Goal: Task Accomplishment & Management: Use online tool/utility

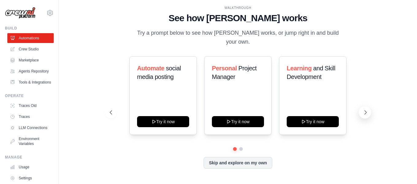
click at [369, 114] on icon at bounding box center [366, 112] width 6 height 6
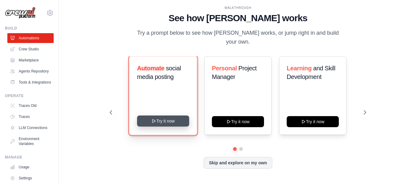
click at [169, 119] on button "Try it now" at bounding box center [163, 120] width 52 height 11
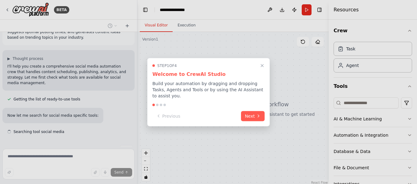
scroll to position [36, 0]
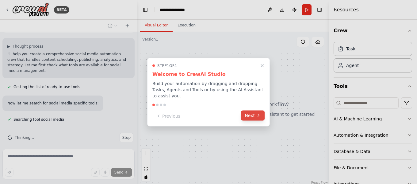
click at [245, 115] on button "Next" at bounding box center [253, 115] width 24 height 10
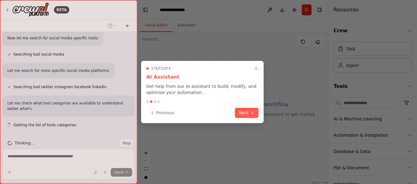
scroll to position [107, 0]
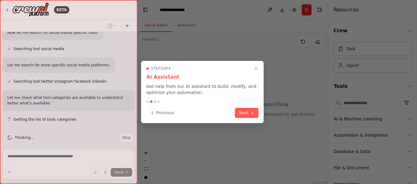
click at [245, 115] on button "Next" at bounding box center [247, 113] width 24 height 10
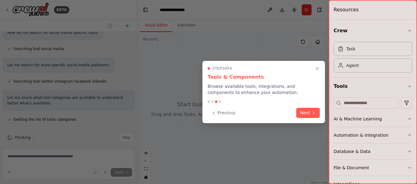
scroll to position [119, 0]
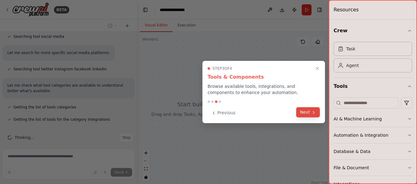
click at [303, 115] on button "Next" at bounding box center [309, 112] width 24 height 10
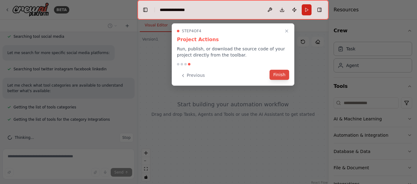
click at [277, 77] on button "Finish" at bounding box center [280, 75] width 20 height 10
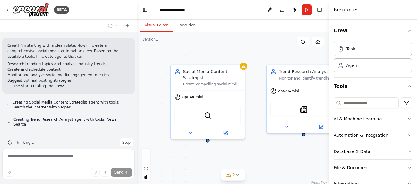
scroll to position [313, 0]
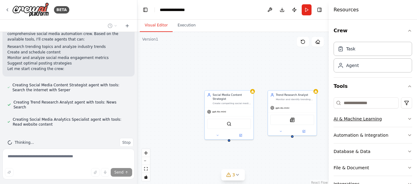
click at [400, 121] on button "AI & Machine Learning" at bounding box center [373, 119] width 79 height 16
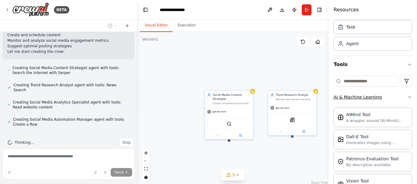
scroll to position [0, 0]
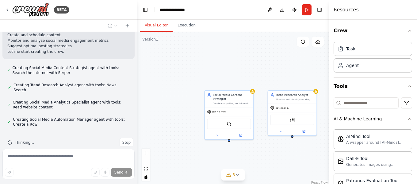
click at [408, 121] on icon "button" at bounding box center [410, 118] width 5 height 5
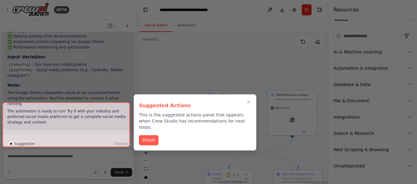
scroll to position [796, 0]
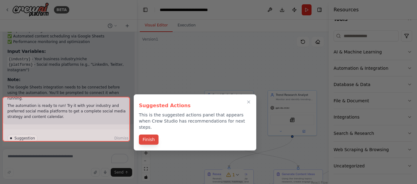
click at [155, 134] on button "Finish" at bounding box center [149, 139] width 20 height 10
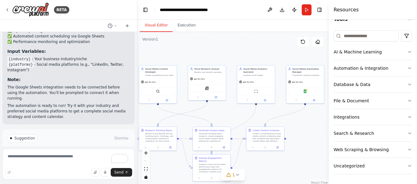
drag, startPoint x: 238, startPoint y: 77, endPoint x: 174, endPoint y: 41, distance: 73.0
click at [174, 41] on div ".deletable-edge-delete-btn { width: 20px; height: 20px; border: 0px solid #ffff…" at bounding box center [234, 108] width 192 height 153
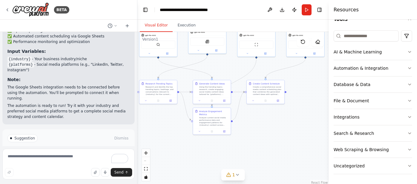
drag, startPoint x: 308, startPoint y: 129, endPoint x: 312, endPoint y: 83, distance: 45.6
click at [312, 83] on div ".deletable-edge-delete-btn { width: 20px; height: 20px; border: 0px solid #ffff…" at bounding box center [234, 108] width 192 height 153
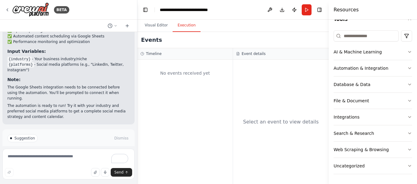
click at [184, 29] on button "Execution" at bounding box center [187, 25] width 28 height 13
click at [69, 162] on span "Run Automation" at bounding box center [71, 164] width 30 height 5
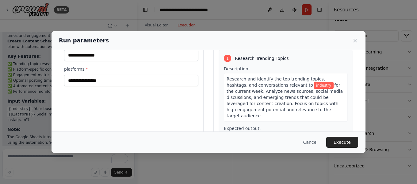
scroll to position [0, 0]
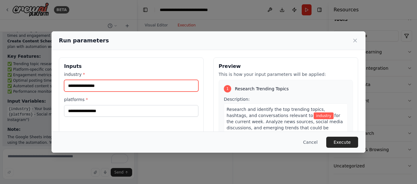
click at [143, 86] on input "industry *" at bounding box center [131, 86] width 134 height 12
drag, startPoint x: 91, startPoint y: 83, endPoint x: 63, endPoint y: 90, distance: 29.4
click at [63, 90] on div "Inputs industry * ********* platforms *" at bounding box center [131, 129] width 145 height 145
type input "*"
paste input "**********"
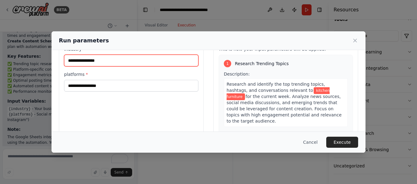
scroll to position [25, 0]
type input "**********"
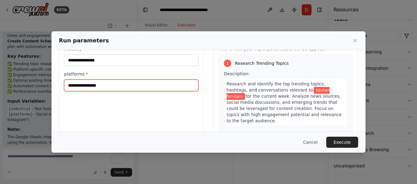
click at [122, 89] on input "platforms *" at bounding box center [131, 86] width 134 height 12
type input "*"
type input "******"
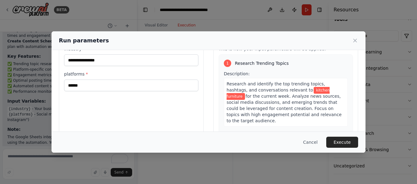
click at [152, 106] on div "**********" at bounding box center [131, 104] width 145 height 145
click at [347, 143] on button "Execute" at bounding box center [343, 142] width 32 height 11
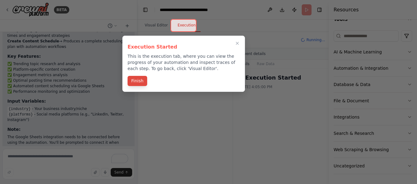
click at [139, 81] on button "Finish" at bounding box center [138, 81] width 20 height 10
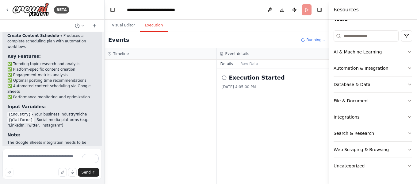
scroll to position [876, 0]
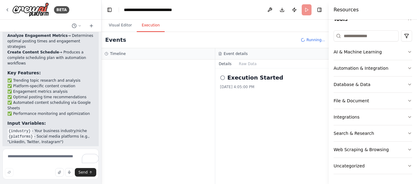
drag, startPoint x: 136, startPoint y: 103, endPoint x: 102, endPoint y: 99, distance: 34.9
click at [102, 99] on div "BETA Create a crew that schedules and publishes social media content across mul…" at bounding box center [208, 92] width 417 height 184
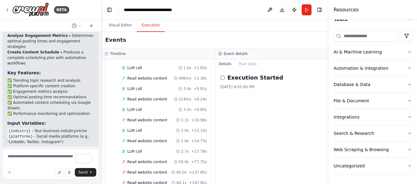
scroll to position [389, 0]
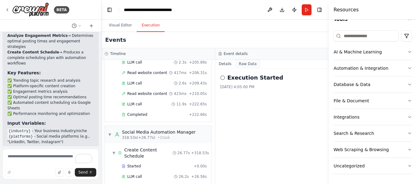
click at [244, 68] on button "Raw Data" at bounding box center [247, 64] width 25 height 9
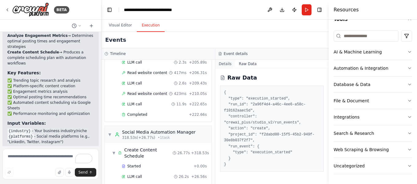
click at [226, 66] on button "Details" at bounding box center [225, 64] width 20 height 9
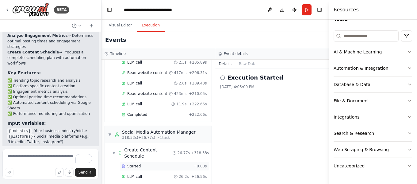
click at [158, 164] on div "Started" at bounding box center [156, 166] width 69 height 5
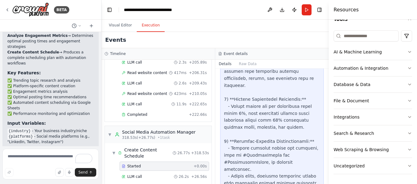
scroll to position [1750, 0]
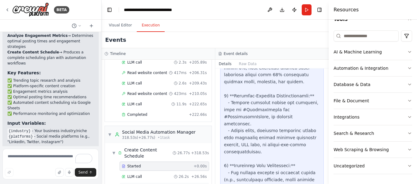
click at [162, 184] on div "Completed" at bounding box center [155, 186] width 67 height 5
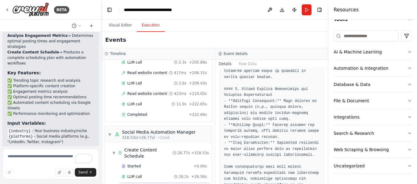
click at [162, 184] on div "Completed" at bounding box center [155, 186] width 67 height 5
click at [128, 129] on div "Social Media Automation Manager" at bounding box center [159, 132] width 74 height 6
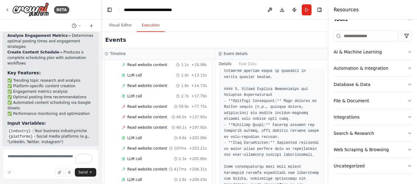
scroll to position [0, 0]
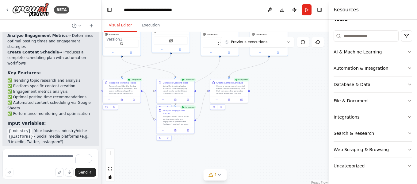
click at [118, 29] on button "Visual Editor" at bounding box center [120, 25] width 33 height 13
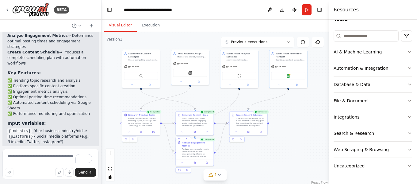
drag, startPoint x: 263, startPoint y: 107, endPoint x: 282, endPoint y: 139, distance: 37.6
click at [282, 139] on div ".deletable-edge-delete-btn { width: 20px; height: 20px; border: 0px solid #ffff…" at bounding box center [215, 108] width 227 height 153
click at [215, 177] on span "1" at bounding box center [216, 175] width 3 height 6
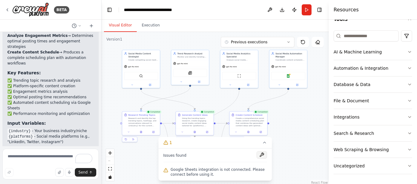
click at [262, 153] on button at bounding box center [262, 154] width 10 height 7
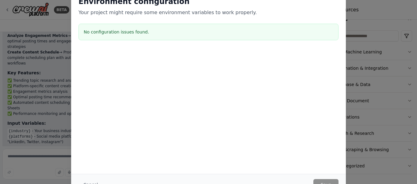
click at [212, 69] on div at bounding box center [208, 80] width 275 height 61
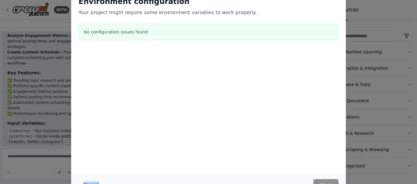
click at [87, 181] on button "Cancel" at bounding box center [91, 184] width 24 height 11
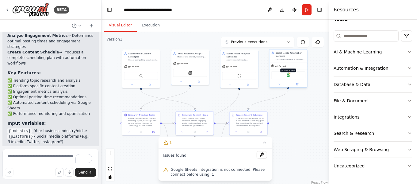
click at [289, 77] on img at bounding box center [289, 75] width 4 height 4
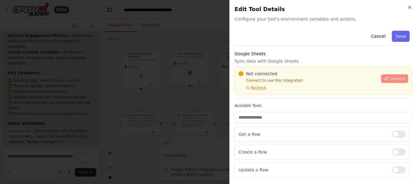
click at [391, 78] on button "Connect" at bounding box center [395, 78] width 27 height 9
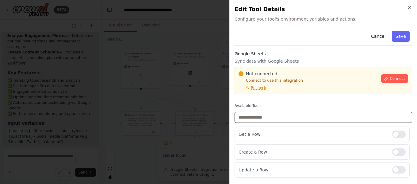
click at [314, 116] on input "text" at bounding box center [324, 117] width 178 height 11
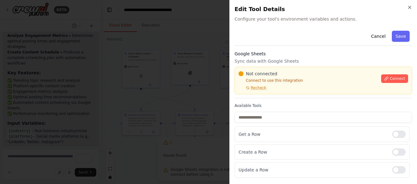
click at [307, 144] on div "Get a Row Create a Row Update a Row" at bounding box center [324, 151] width 178 height 51
click at [289, 74] on div "Not connected" at bounding box center [308, 74] width 139 height 6
click at [259, 87] on span "Recheck" at bounding box center [258, 87] width 15 height 5
click at [385, 37] on button "Cancel" at bounding box center [379, 36] width 22 height 11
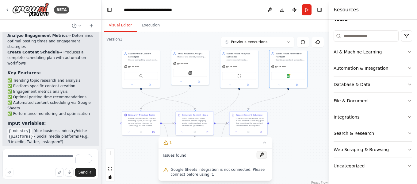
click at [263, 155] on button at bounding box center [262, 154] width 10 height 7
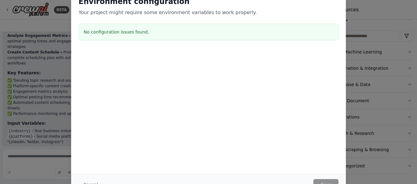
click at [96, 183] on button "Cancel" at bounding box center [91, 184] width 24 height 11
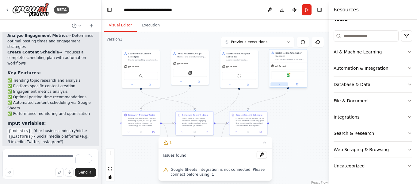
click at [280, 86] on button at bounding box center [279, 84] width 17 height 4
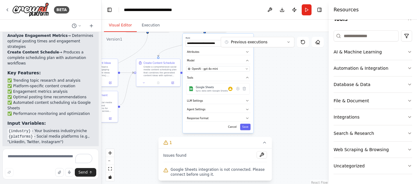
drag, startPoint x: 238, startPoint y: 102, endPoint x: 156, endPoint y: 53, distance: 95.9
click at [156, 53] on div ".deletable-edge-delete-btn { width: 20px; height: 20px; border: 0px solid #ffff…" at bounding box center [215, 108] width 227 height 153
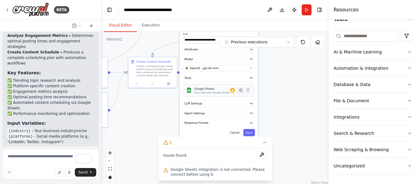
click at [241, 93] on button at bounding box center [241, 90] width 7 height 7
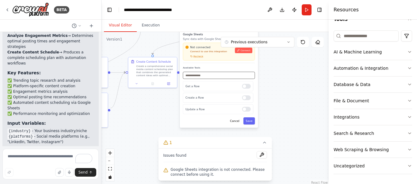
click at [207, 75] on input "text" at bounding box center [219, 75] width 72 height 7
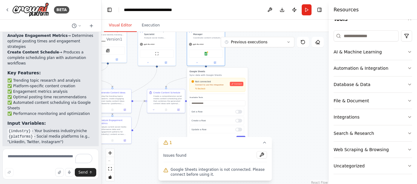
drag, startPoint x: 263, startPoint y: 76, endPoint x: 264, endPoint y: 103, distance: 28.0
click at [264, 103] on div ".deletable-edge-delete-btn { width: 20px; height: 20px; border: 0px solid #ffff…" at bounding box center [215, 108] width 227 height 153
click at [197, 63] on icon at bounding box center [197, 62] width 2 height 2
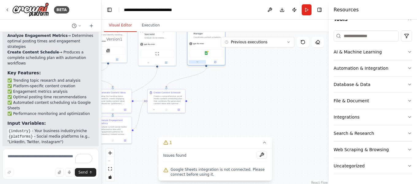
click at [197, 63] on icon at bounding box center [197, 62] width 2 height 2
click at [234, 90] on button "Model" at bounding box center [218, 91] width 56 height 6
click at [237, 86] on button "Attributes" at bounding box center [218, 83] width 56 height 6
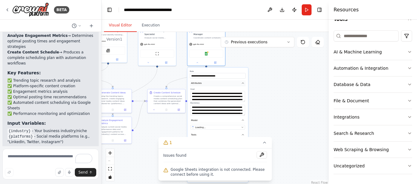
click at [237, 86] on button "Attributes" at bounding box center [218, 83] width 56 height 6
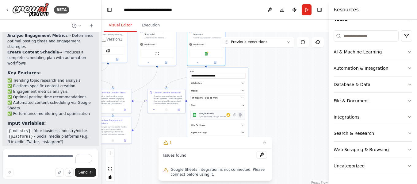
click at [240, 115] on icon at bounding box center [240, 114] width 2 height 3
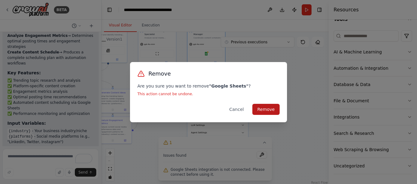
click at [260, 111] on button "Remove" at bounding box center [266, 109] width 27 height 11
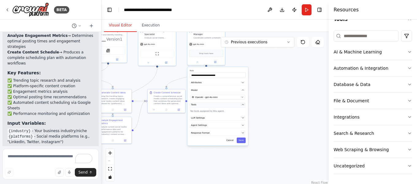
click at [207, 104] on button "Tools" at bounding box center [218, 105] width 56 height 6
click at [205, 113] on div "**********" at bounding box center [218, 106] width 61 height 79
click at [244, 144] on div "**********" at bounding box center [218, 106] width 61 height 79
click at [244, 142] on button "Save" at bounding box center [241, 141] width 9 height 6
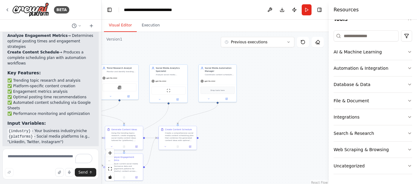
drag, startPoint x: 209, startPoint y: 111, endPoint x: 221, endPoint y: 148, distance: 38.5
click at [221, 148] on div ".deletable-edge-delete-btn { width: 20px; height: 20px; border: 0px solid #ffff…" at bounding box center [215, 108] width 227 height 153
click at [218, 90] on span "Drop tools here" at bounding box center [218, 89] width 14 height 3
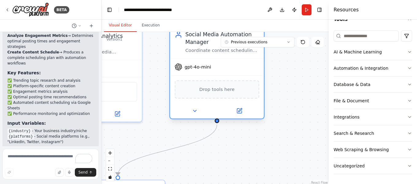
click at [213, 90] on span "Drop tools here" at bounding box center [217, 90] width 35 height 8
click at [240, 113] on icon at bounding box center [239, 110] width 5 height 5
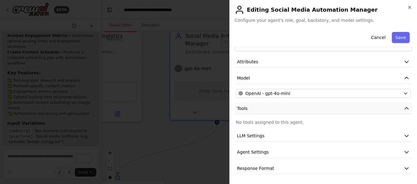
scroll to position [17, 0]
click at [262, 122] on p "No tools assigned to this agent." at bounding box center [323, 122] width 175 height 6
click at [283, 112] on button "Tools" at bounding box center [324, 108] width 178 height 11
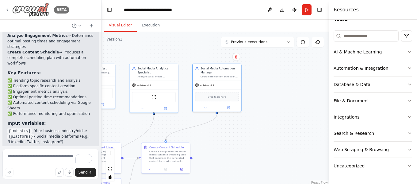
click at [9, 7] on div "BETA" at bounding box center [37, 9] width 64 height 14
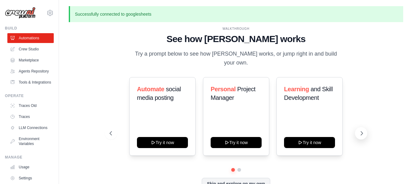
click at [363, 135] on icon at bounding box center [362, 133] width 6 height 6
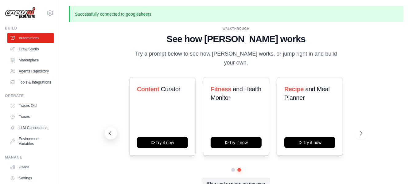
click at [109, 135] on icon at bounding box center [110, 133] width 6 height 6
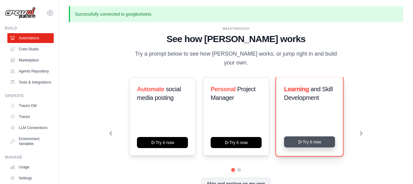
click at [312, 144] on button "Try it now" at bounding box center [309, 141] width 51 height 11
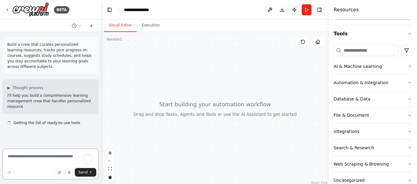
scroll to position [53, 0]
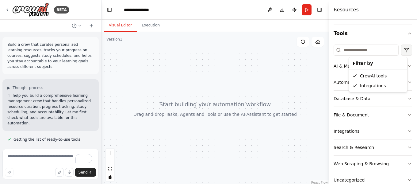
click at [404, 53] on html "**********" at bounding box center [208, 92] width 417 height 184
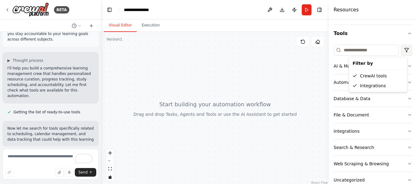
scroll to position [33, 0]
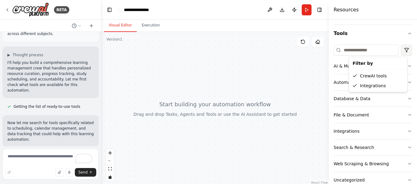
click at [404, 53] on html "**********" at bounding box center [208, 92] width 417 height 184
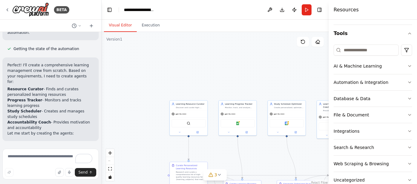
scroll to position [546, 0]
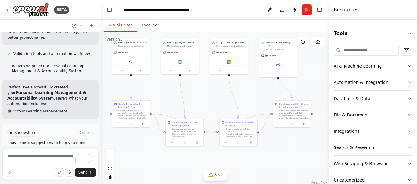
drag, startPoint x: 235, startPoint y: 84, endPoint x: 177, endPoint y: 22, distance: 84.3
click at [177, 22] on div "Visual Editor Execution Version 1 Show Tools Hide Agents .deletable-edge-delete…" at bounding box center [215, 102] width 227 height 164
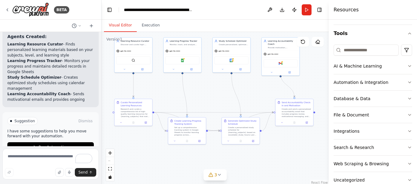
drag, startPoint x: 278, startPoint y: 145, endPoint x: 283, endPoint y: 143, distance: 5.1
click at [283, 143] on div ".deletable-edge-delete-btn { width: 20px; height: 20px; border: 0px solid #ffff…" at bounding box center [215, 108] width 227 height 153
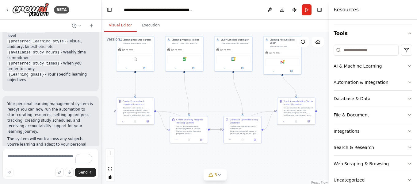
scroll to position [1011, 0]
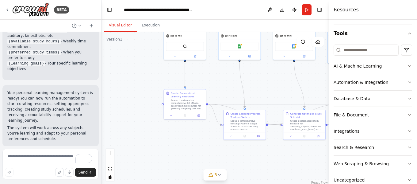
drag, startPoint x: 168, startPoint y: 80, endPoint x: 227, endPoint y: 75, distance: 58.9
click at [227, 75] on div ".deletable-edge-delete-btn { width: 20px; height: 20px; border: 0px solid #ffff…" at bounding box center [215, 108] width 227 height 153
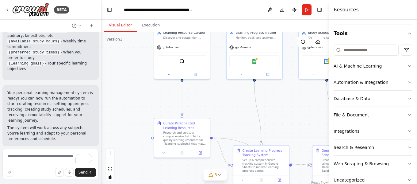
drag, startPoint x: 215, startPoint y: 82, endPoint x: 179, endPoint y: 96, distance: 39.0
click at [179, 96] on div ".deletable-edge-delete-btn { width: 20px; height: 20px; border: 0px solid #ffff…" at bounding box center [215, 108] width 227 height 153
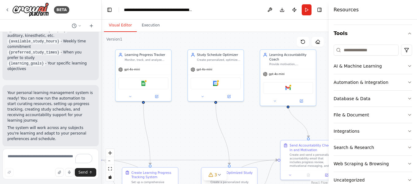
drag, startPoint x: 254, startPoint y: 98, endPoint x: 168, endPoint y: 124, distance: 90.2
click at [168, 124] on div ".deletable-edge-delete-btn { width: 20px; height: 20px; border: 0px solid #ffff…" at bounding box center [215, 108] width 227 height 153
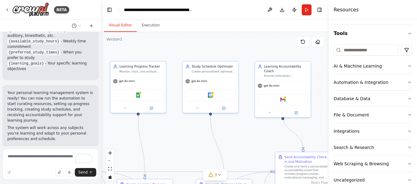
drag, startPoint x: 248, startPoint y: 116, endPoint x: 253, endPoint y: 131, distance: 16.2
click at [253, 131] on div ".deletable-edge-delete-btn { width: 20px; height: 20px; border: 0px solid #ffff…" at bounding box center [215, 108] width 227 height 153
click at [136, 93] on img at bounding box center [138, 94] width 6 height 6
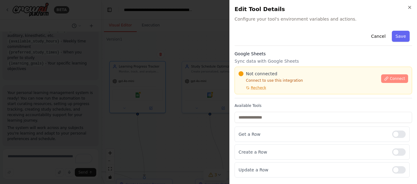
click at [399, 78] on span "Connect" at bounding box center [397, 78] width 15 height 5
click at [272, 124] on div "Available Tools Get a Row Create a Row Update a Row" at bounding box center [324, 140] width 178 height 74
click at [273, 123] on div "Available Tools Get a Row Create a Row Update a Row" at bounding box center [324, 140] width 178 height 74
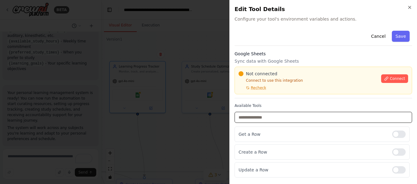
click at [262, 119] on input "text" at bounding box center [324, 117] width 178 height 11
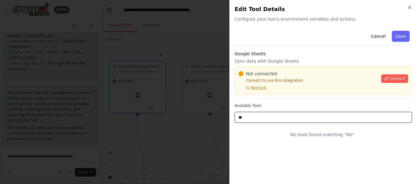
type input "*"
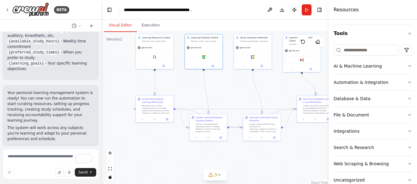
drag, startPoint x: 245, startPoint y: 73, endPoint x: 272, endPoint y: 23, distance: 57.0
click at [272, 23] on div "Visual Editor Execution Version 1 Show Tools Hide Agents .deletable-edge-delete…" at bounding box center [215, 102] width 227 height 164
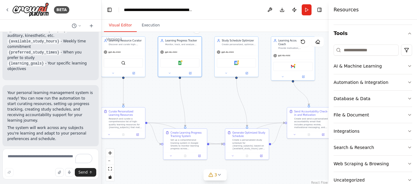
drag, startPoint x: 162, startPoint y: 135, endPoint x: 162, endPoint y: 162, distance: 27.3
click at [162, 162] on div ".deletable-edge-delete-btn { width: 20px; height: 20px; border: 0px solid #ffff…" at bounding box center [215, 108] width 227 height 153
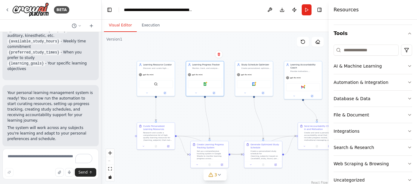
click at [285, 174] on div ".deletable-edge-delete-btn { width: 20px; height: 20px; border: 0px solid #ffff…" at bounding box center [215, 108] width 227 height 153
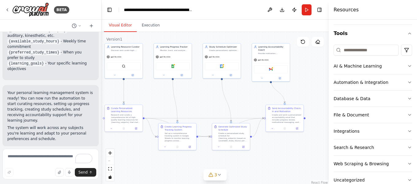
drag, startPoint x: 244, startPoint y: 118, endPoint x: 212, endPoint y: 100, distance: 36.8
click at [212, 100] on div ".deletable-edge-delete-btn { width: 20px; height: 20px; border: 0px solid #ffff…" at bounding box center [215, 108] width 227 height 153
